Goal: Transaction & Acquisition: Purchase product/service

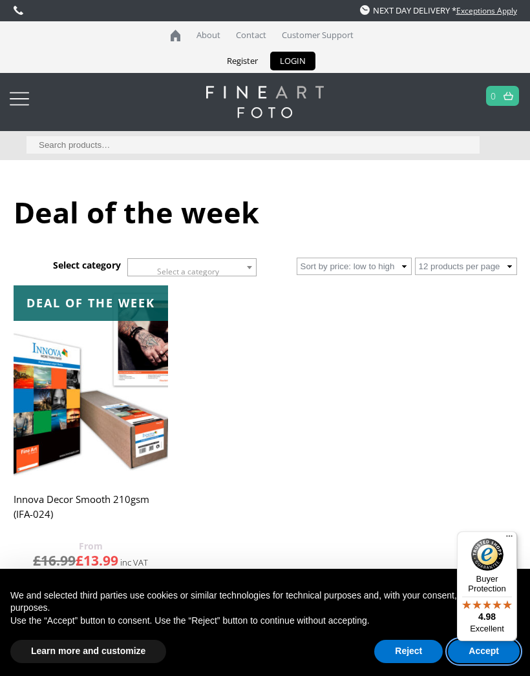
click at [469, 649] on button "Accept" at bounding box center [484, 651] width 72 height 23
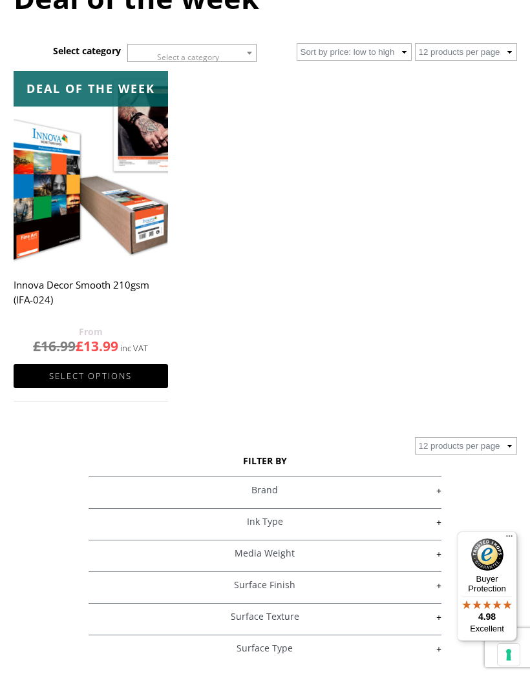
scroll to position [234, 0]
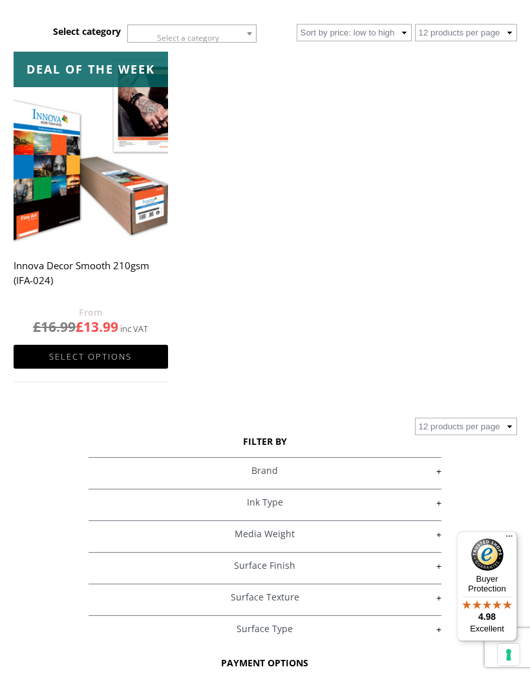
click at [61, 175] on img at bounding box center [91, 148] width 155 height 193
click at [63, 164] on img at bounding box center [91, 148] width 155 height 193
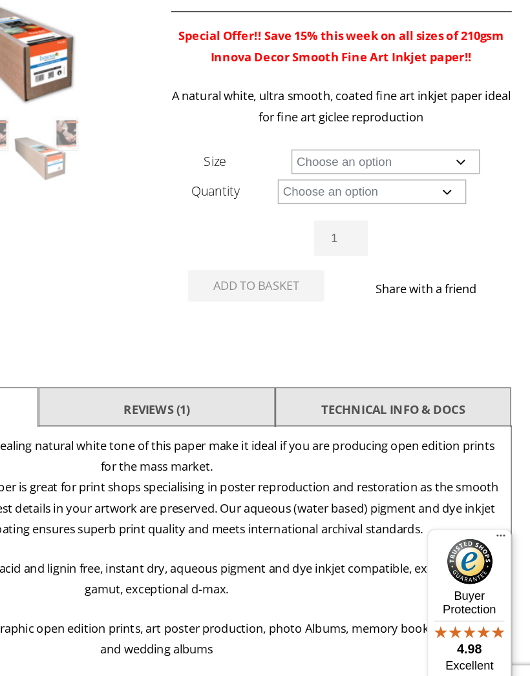
scroll to position [160, 0]
click at [360, 262] on select "Choose an option A4 Sheet A3 Sheet A3+ Sheet A2 Sheet 17" Wide Roll 24" Wide Ro…" at bounding box center [427, 270] width 134 height 17
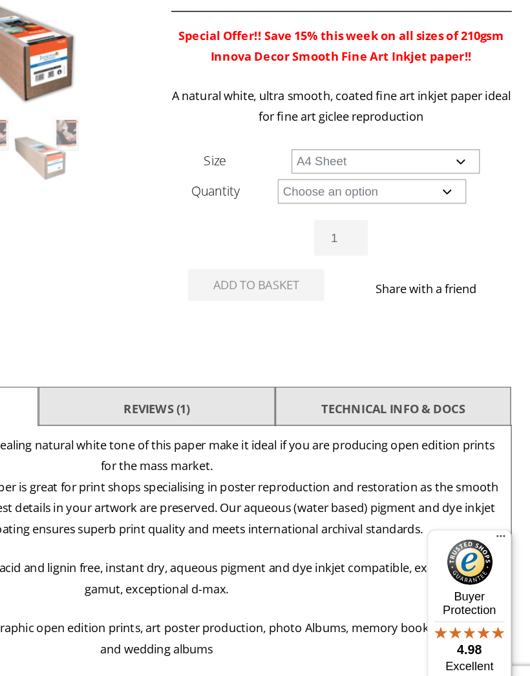
select select "a4-sheet"
click at [351, 283] on select "Choose an option 25 Sheets" at bounding box center [418, 291] width 134 height 17
select select "25-sheets"
select select "a4-sheet"
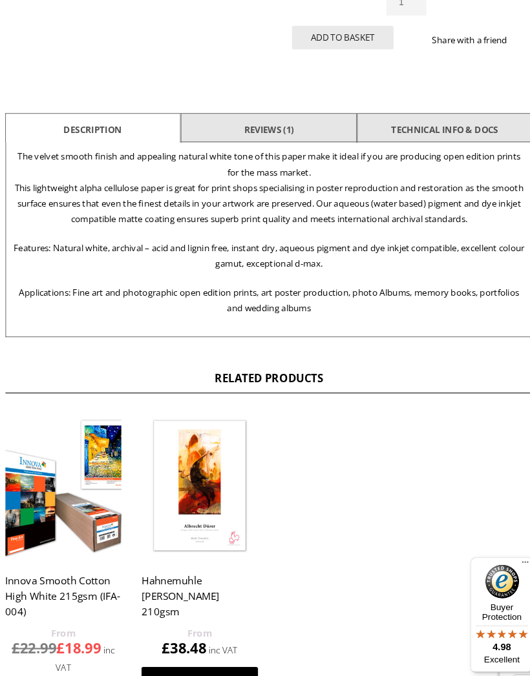
scroll to position [503, 0]
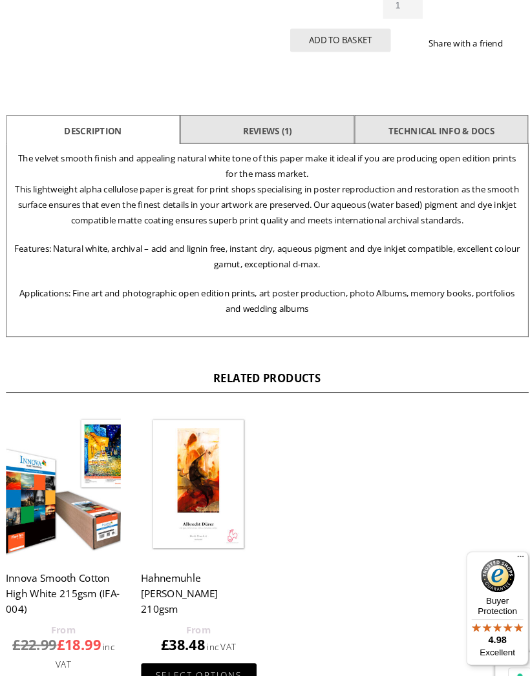
click at [78, 205] on p "The velvet smooth finish and appealing natural white tone of this paper make it…" at bounding box center [265, 182] width 489 height 74
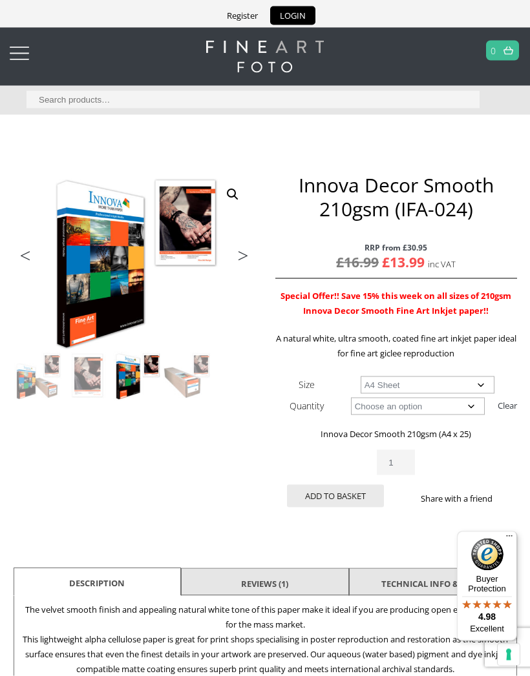
scroll to position [0, 0]
